Goal: Task Accomplishment & Management: Manage account settings

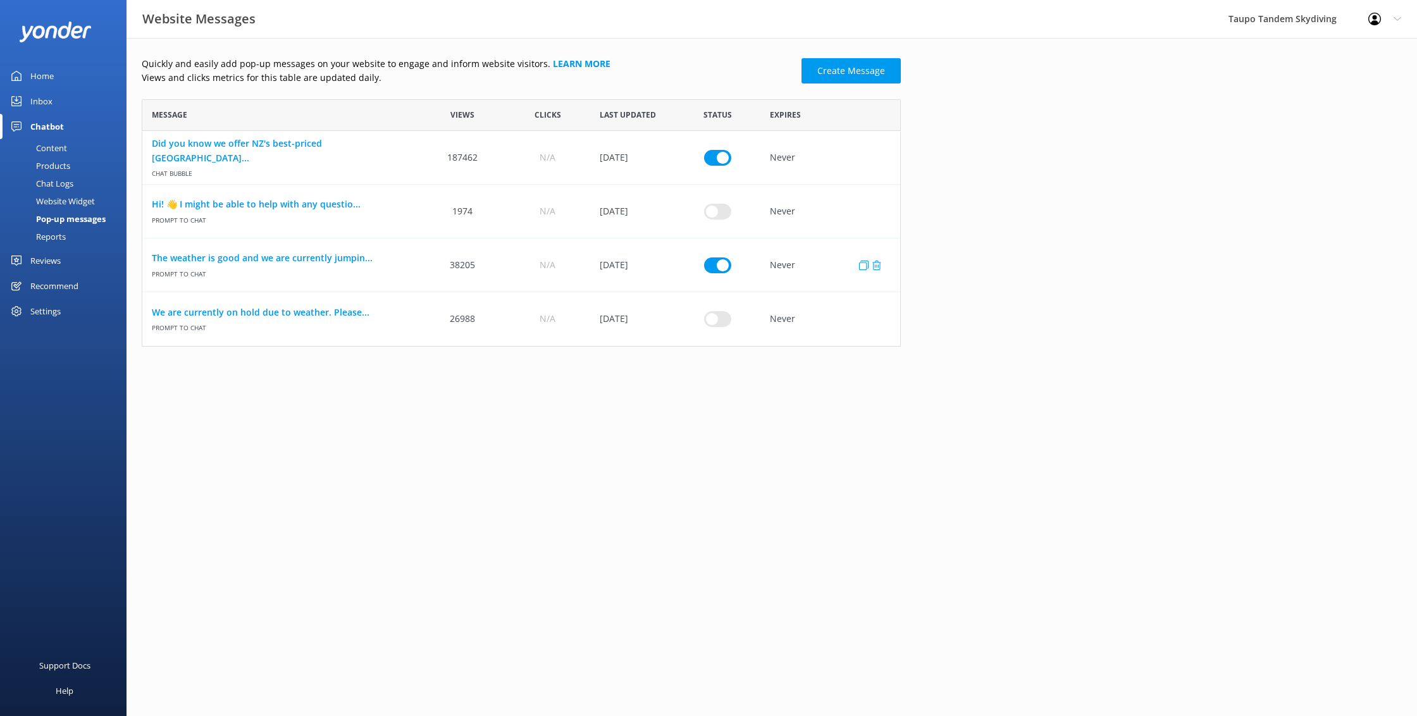
scroll to position [247, 759]
click at [307, 262] on link "The weather is good and we are currently jumpin..." at bounding box center [281, 258] width 259 height 14
